Goal: Transaction & Acquisition: Subscribe to service/newsletter

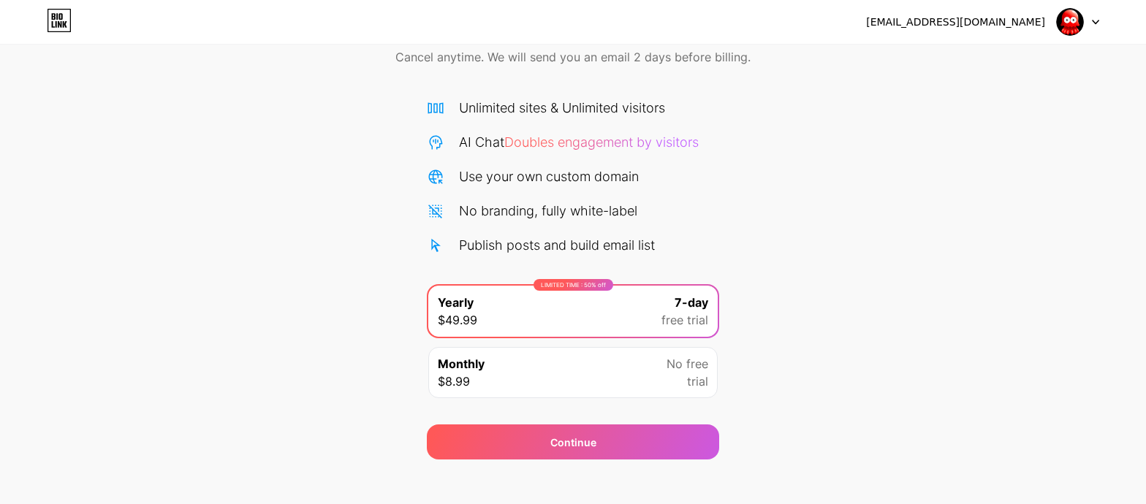
scroll to position [73, 0]
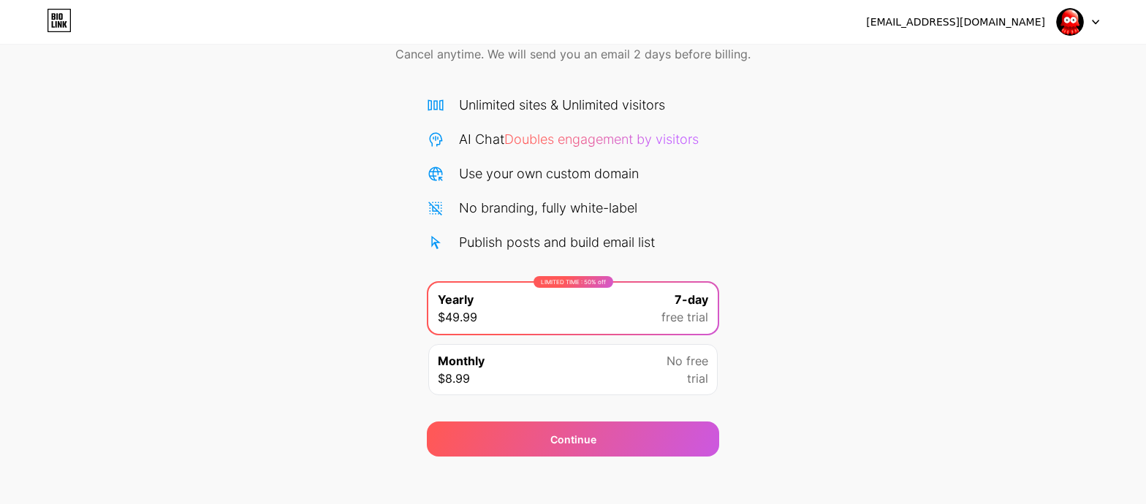
click at [1091, 21] on div at bounding box center [1078, 22] width 42 height 26
click at [537, 91] on div "Unlimited sites & Unlimited visitors AI Chat Doubles engagement by visitors Use…" at bounding box center [573, 242] width 292 height 324
click at [67, 19] on icon at bounding box center [59, 20] width 25 height 23
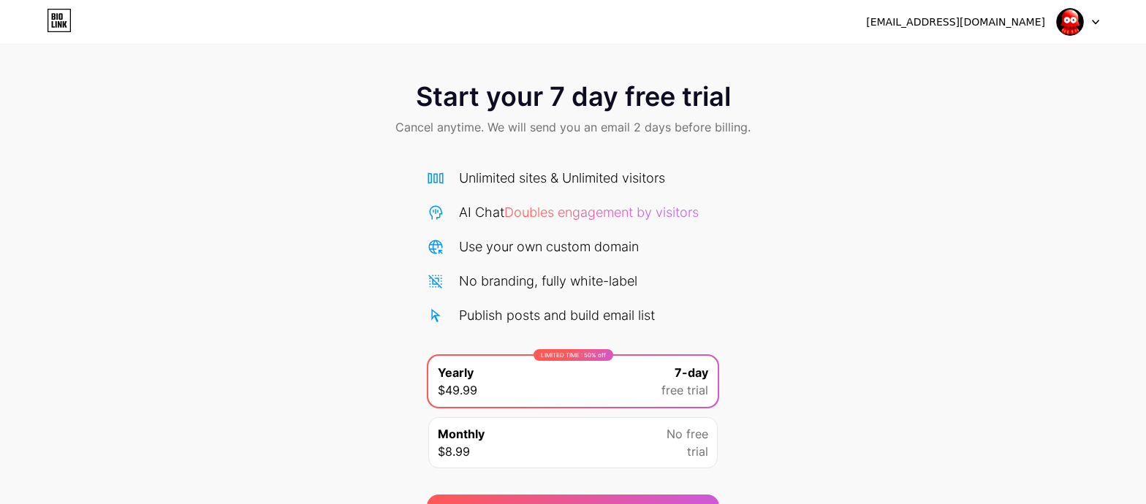
click at [66, 17] on icon at bounding box center [59, 20] width 25 height 23
